Goal: Task Accomplishment & Management: Use online tool/utility

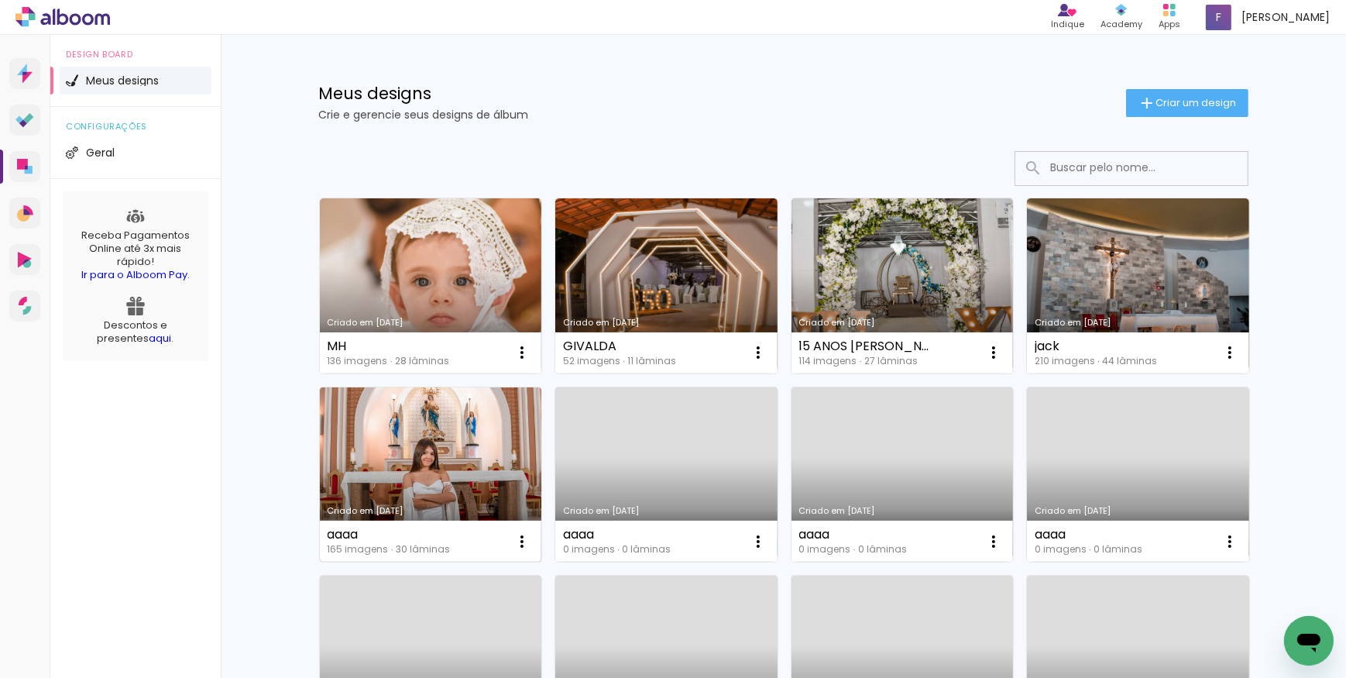
click at [445, 453] on link "Criado em [DATE]" at bounding box center [431, 474] width 222 height 175
